Goal: Find specific page/section: Find specific page/section

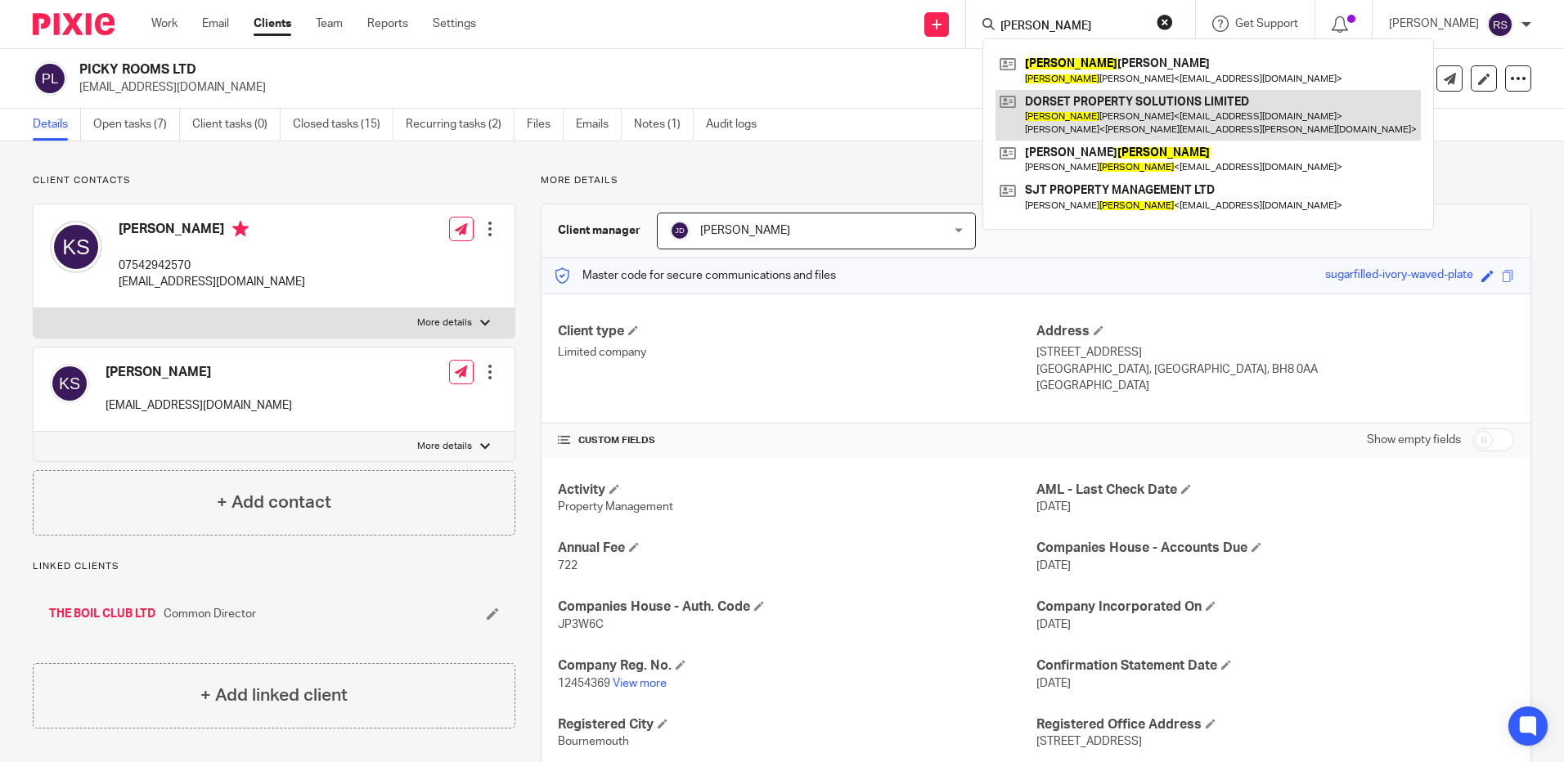
click at [1107, 108] on link at bounding box center [1207, 115] width 425 height 51
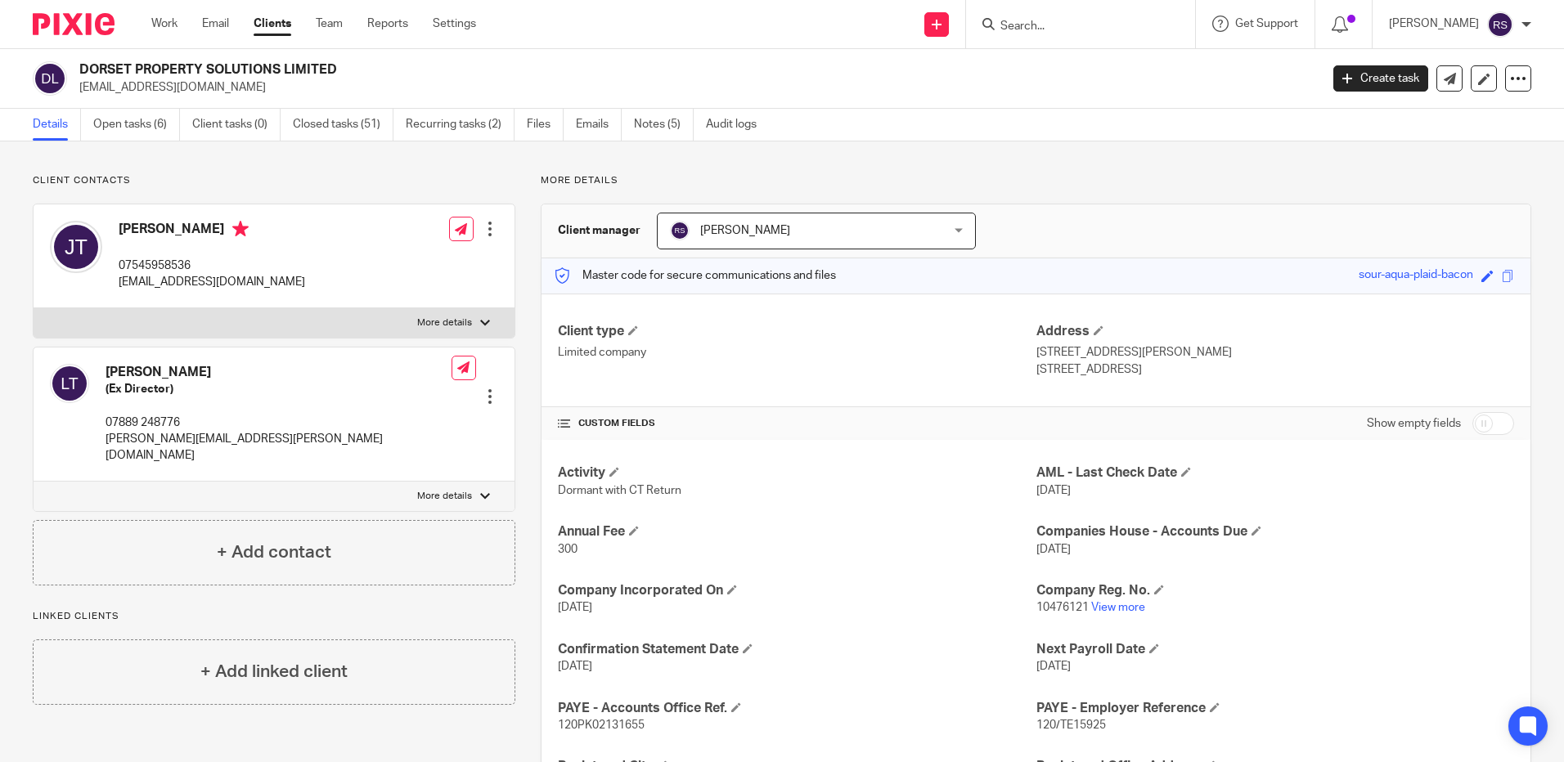
click at [1018, 26] on input "Search" at bounding box center [1072, 27] width 147 height 15
type input "quinqu"
drag, startPoint x: 1104, startPoint y: 30, endPoint x: 900, endPoint y: 16, distance: 204.1
click at [900, 16] on div "Send new email Create task Add client quinqu No results found. Try searching fo…" at bounding box center [1032, 24] width 1063 height 48
